Goal: Book appointment/travel/reservation

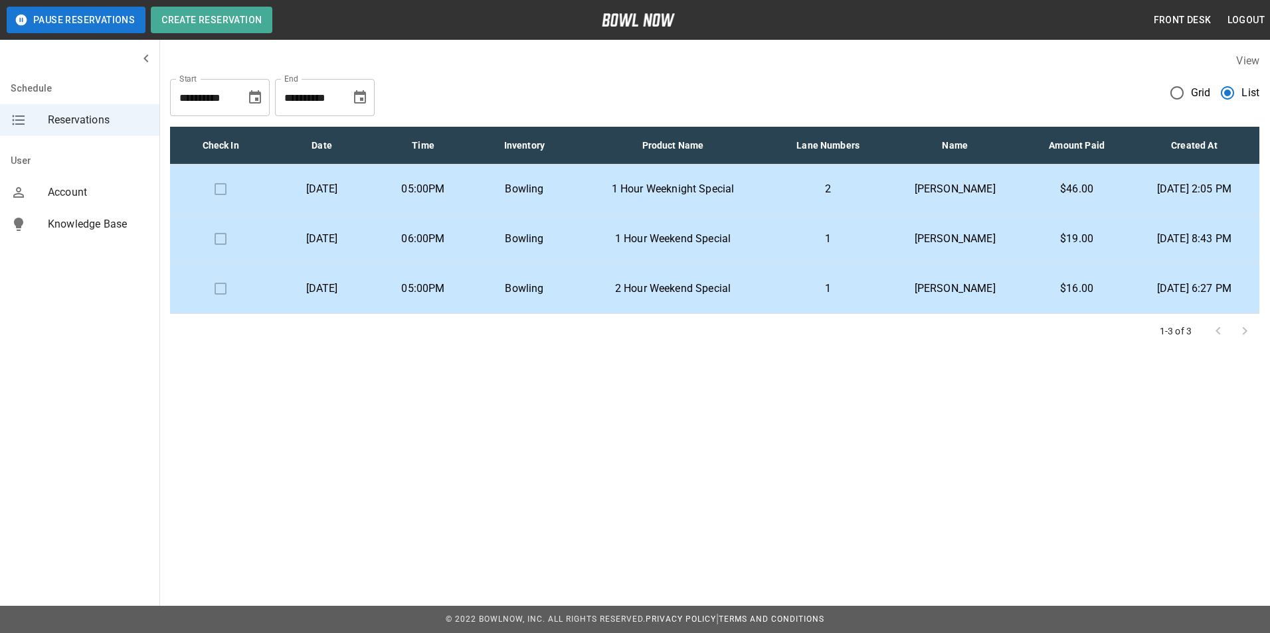
click at [564, 185] on p "Bowling" at bounding box center [524, 189] width 80 height 16
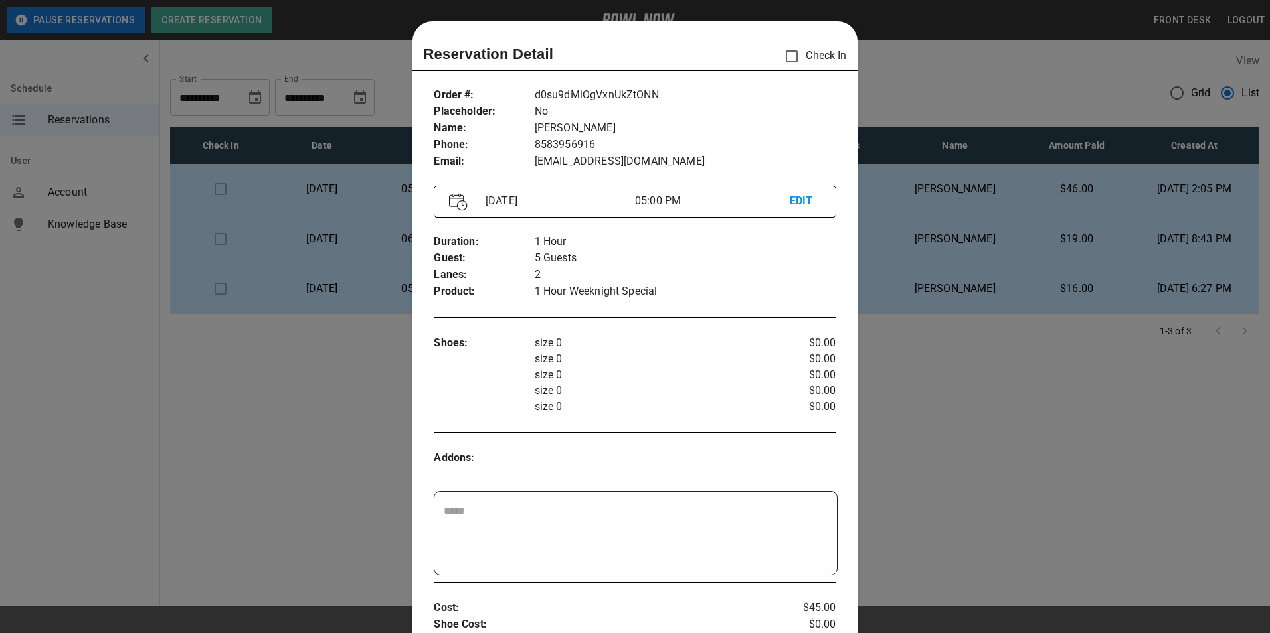
scroll to position [21, 0]
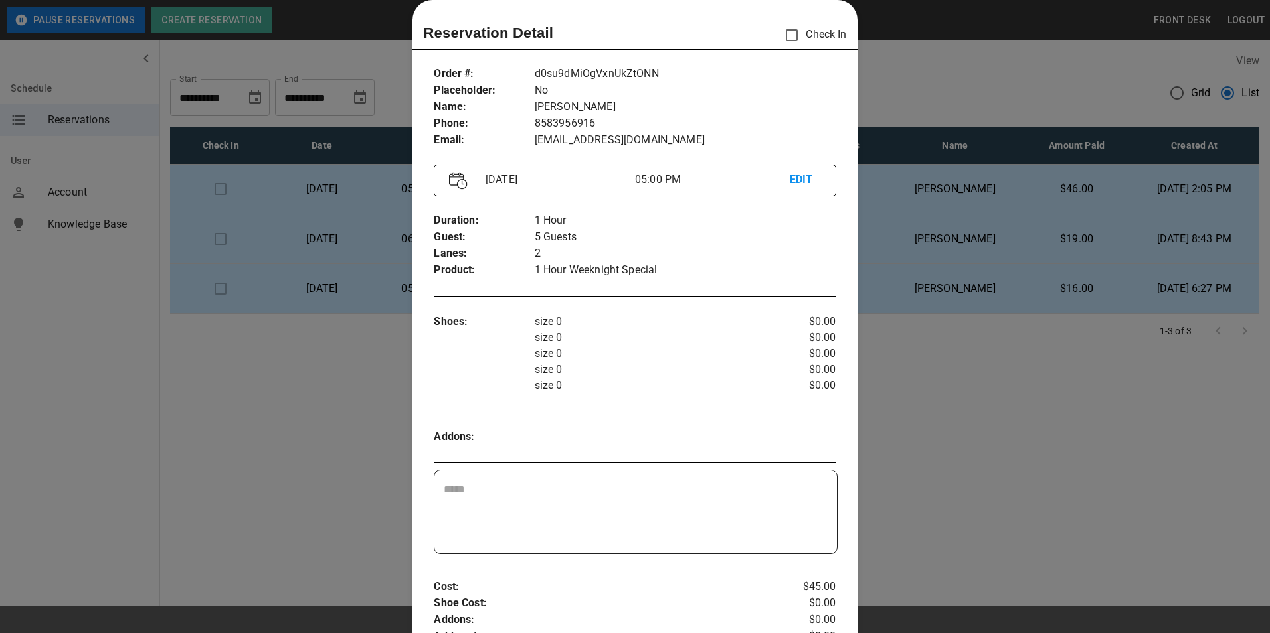
click at [912, 72] on div at bounding box center [635, 316] width 1270 height 633
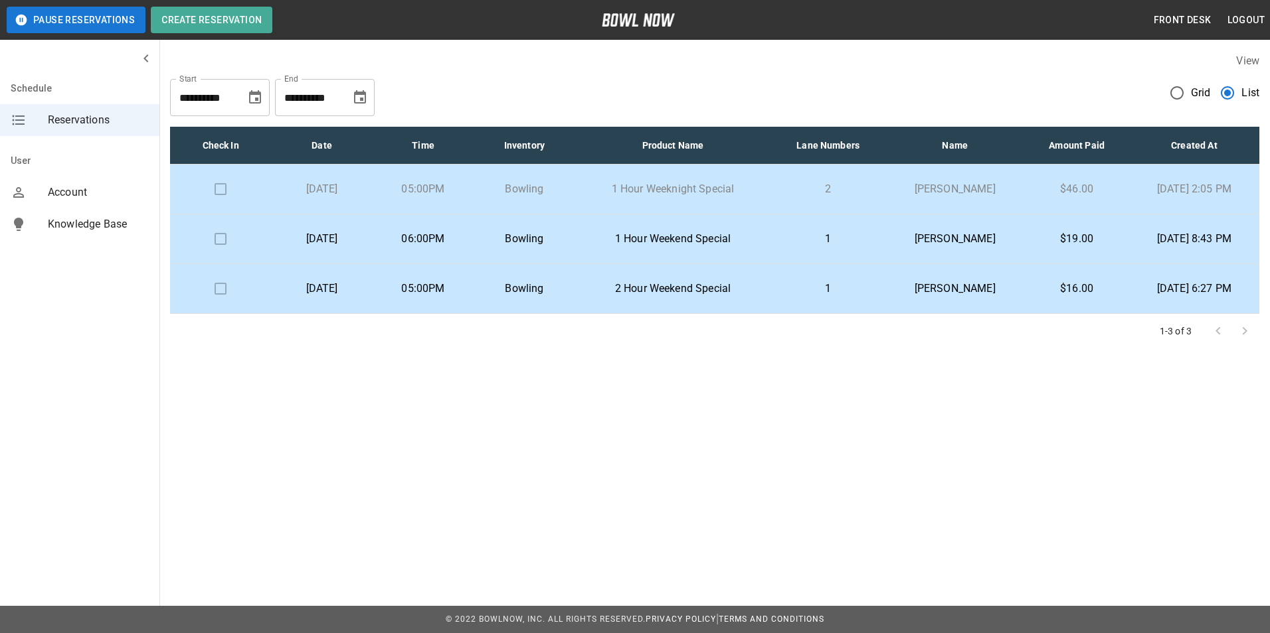
click at [215, 187] on td at bounding box center [220, 190] width 101 height 50
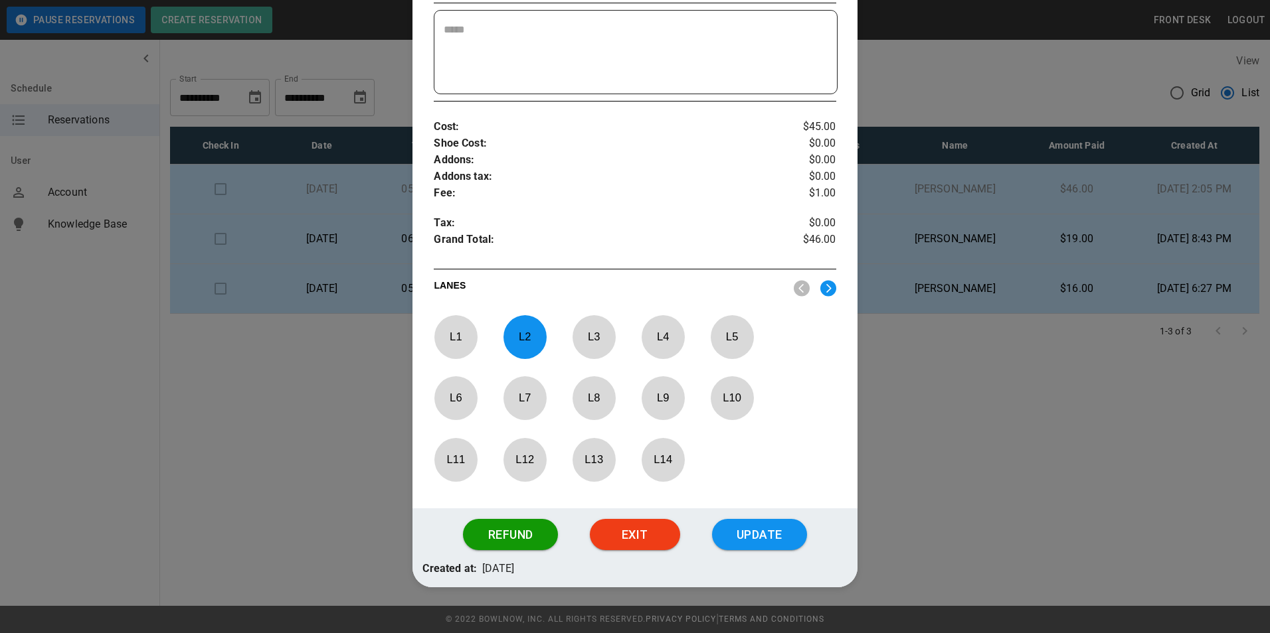
scroll to position [486, 0]
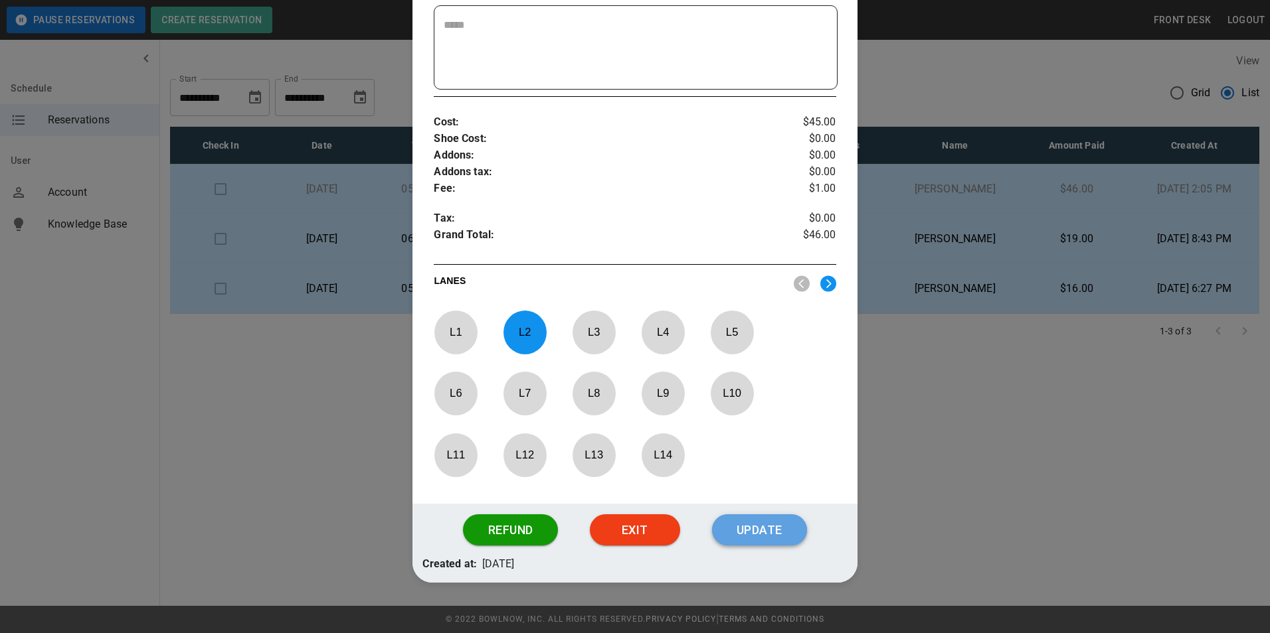
click at [734, 525] on button "Update" at bounding box center [759, 531] width 95 height 32
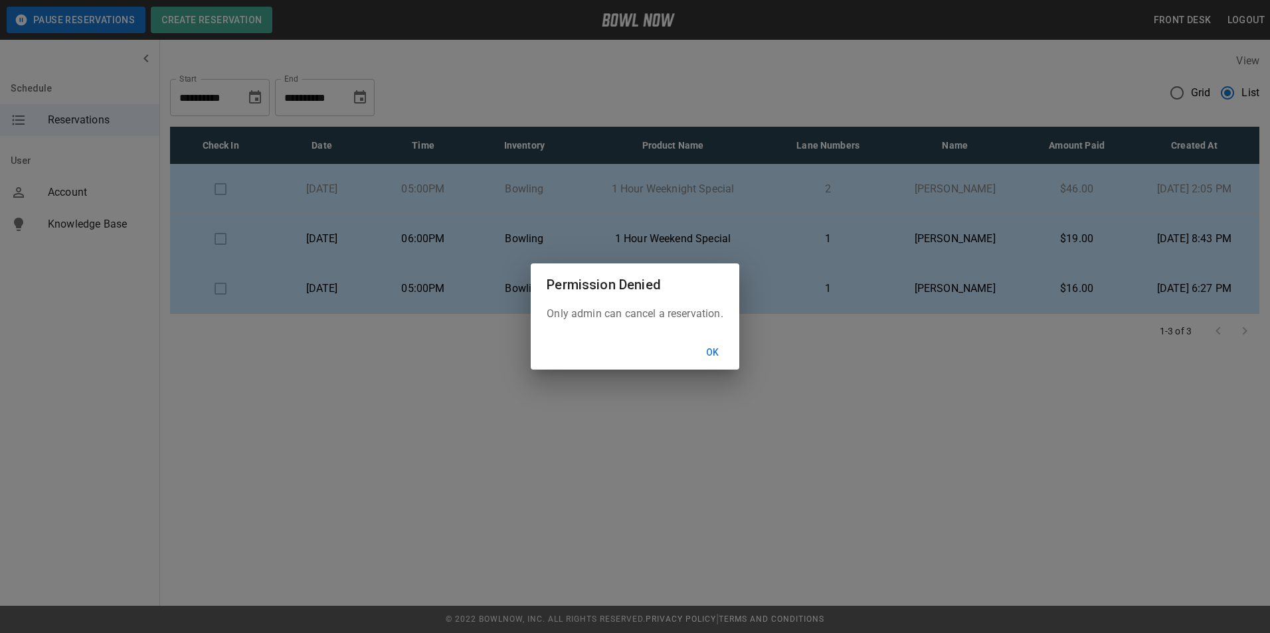
click at [724, 355] on button "Ok" at bounding box center [712, 353] width 42 height 25
